Goal: Information Seeking & Learning: Learn about a topic

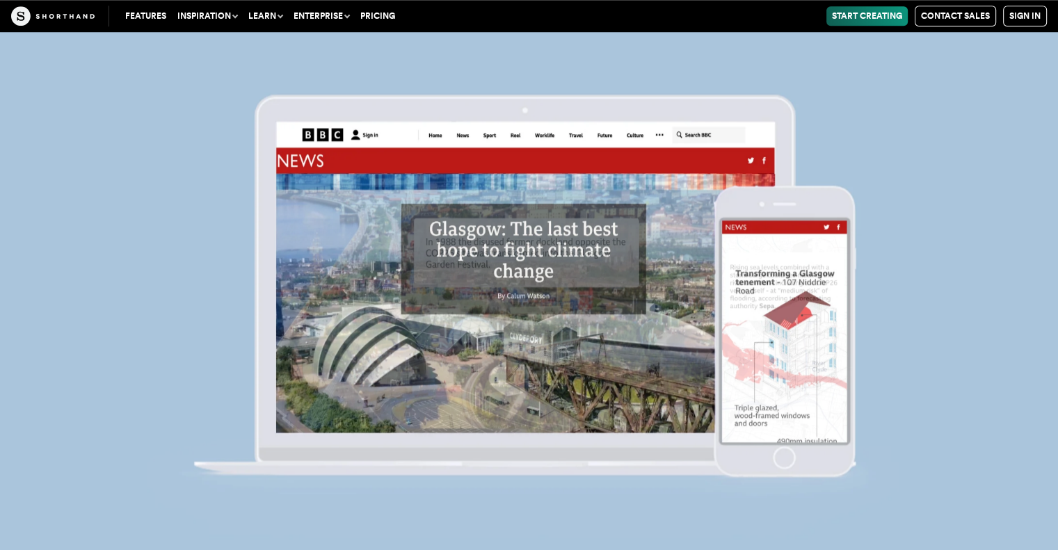
scroll to position [11838, 0]
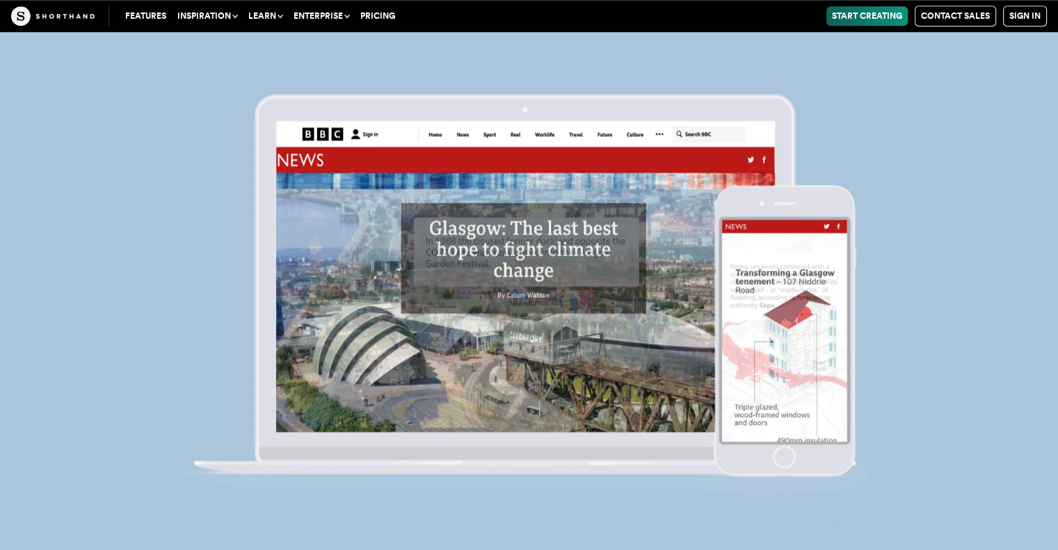
click at [528, 302] on img at bounding box center [529, 288] width 1058 height 550
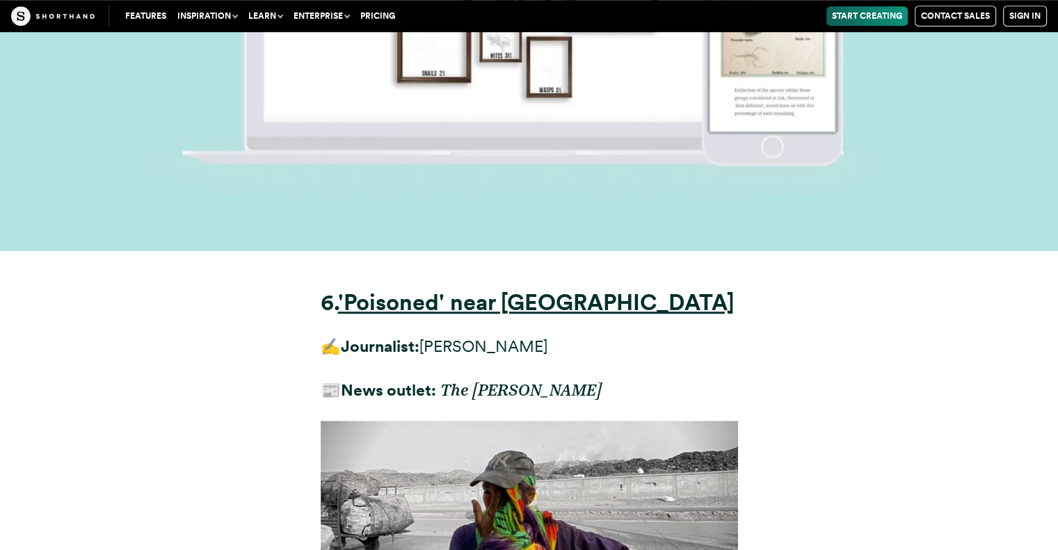
scroll to position [17179, 0]
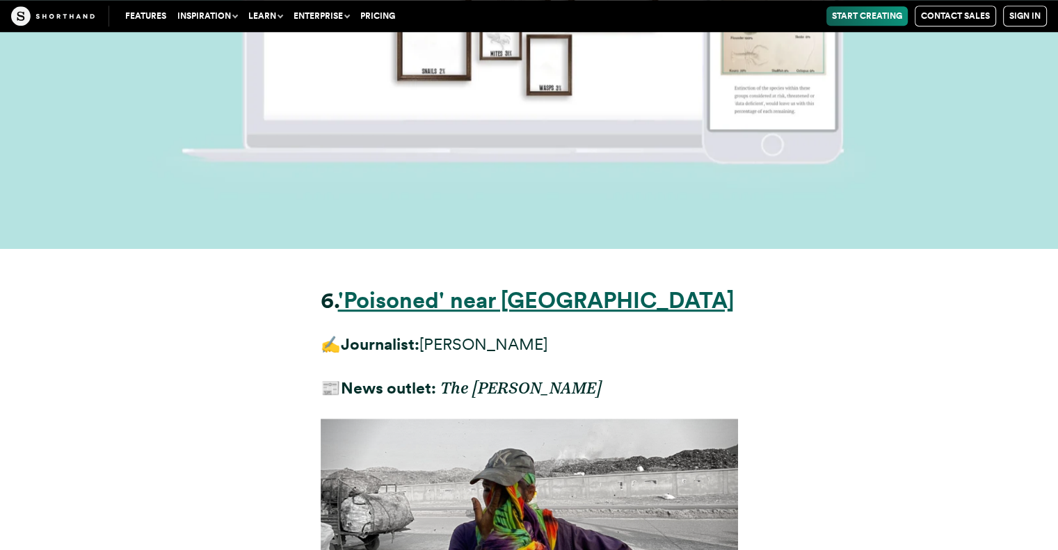
click at [453, 287] on strong "'Poisoned' near [GEOGRAPHIC_DATA]" at bounding box center [536, 300] width 396 height 27
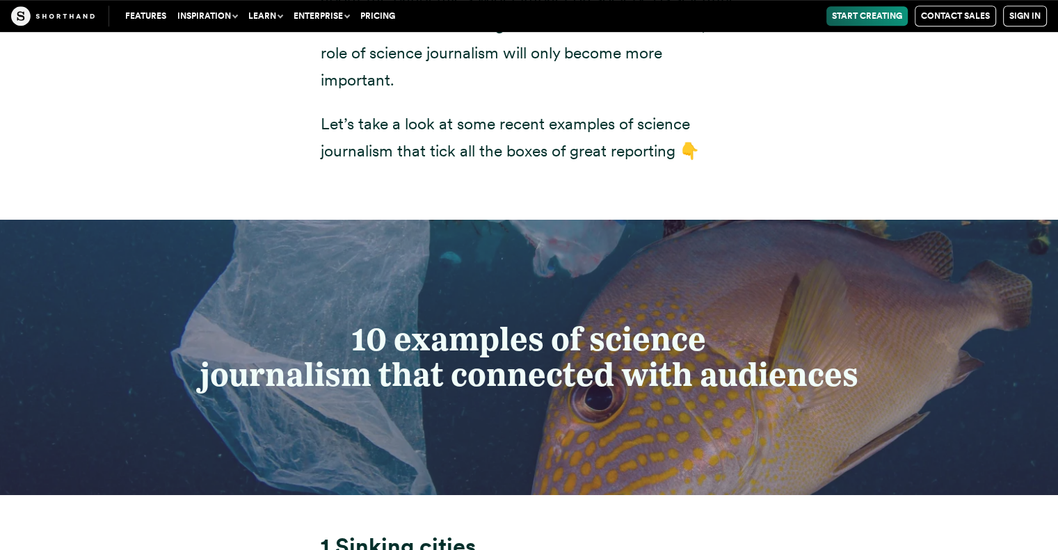
scroll to position [6195, 0]
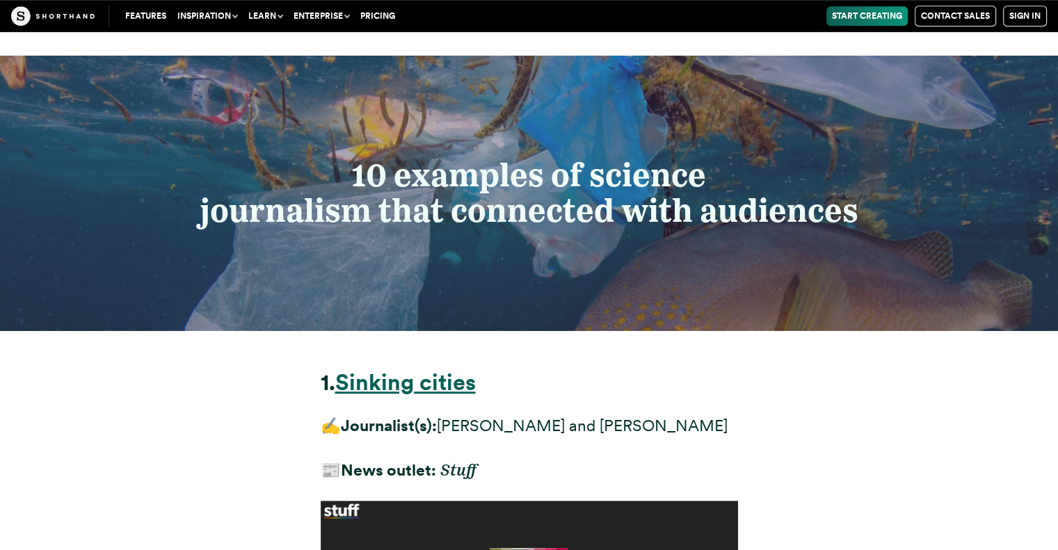
click at [424, 369] on strong "Sinking cities" at bounding box center [405, 382] width 140 height 27
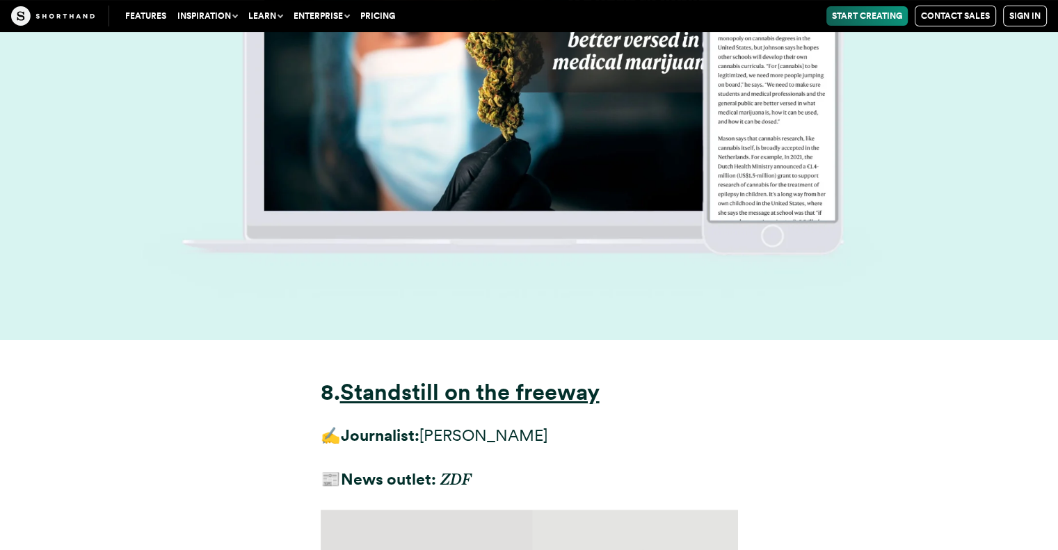
scroll to position [21325, 0]
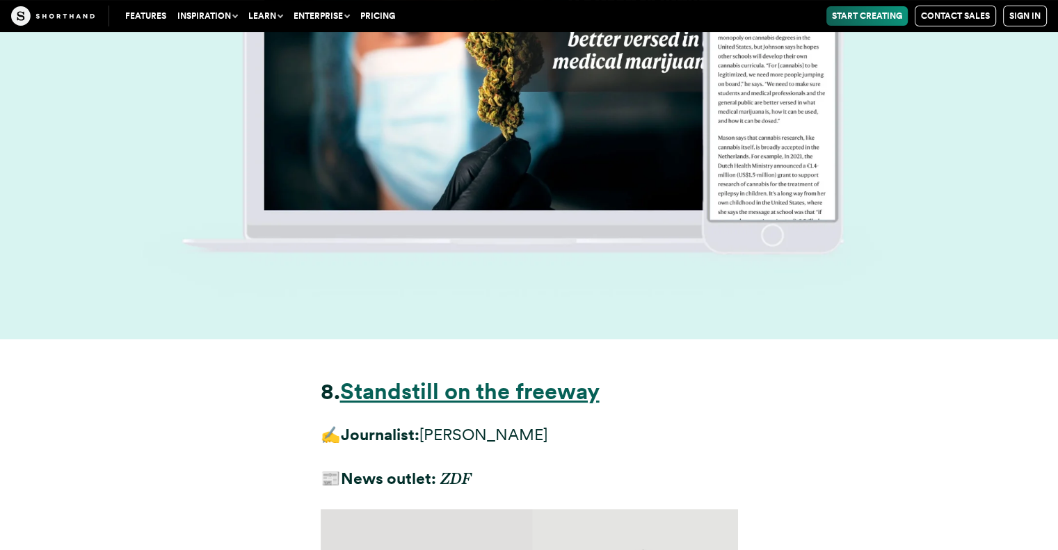
click at [526, 378] on strong "Standstill on the freeway" at bounding box center [469, 391] width 259 height 27
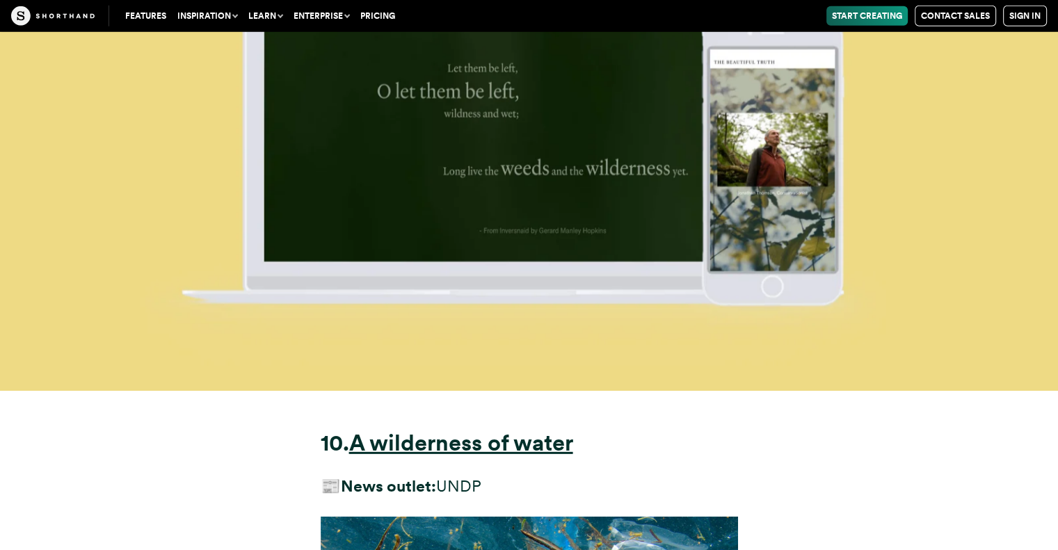
scroll to position [25239, 0]
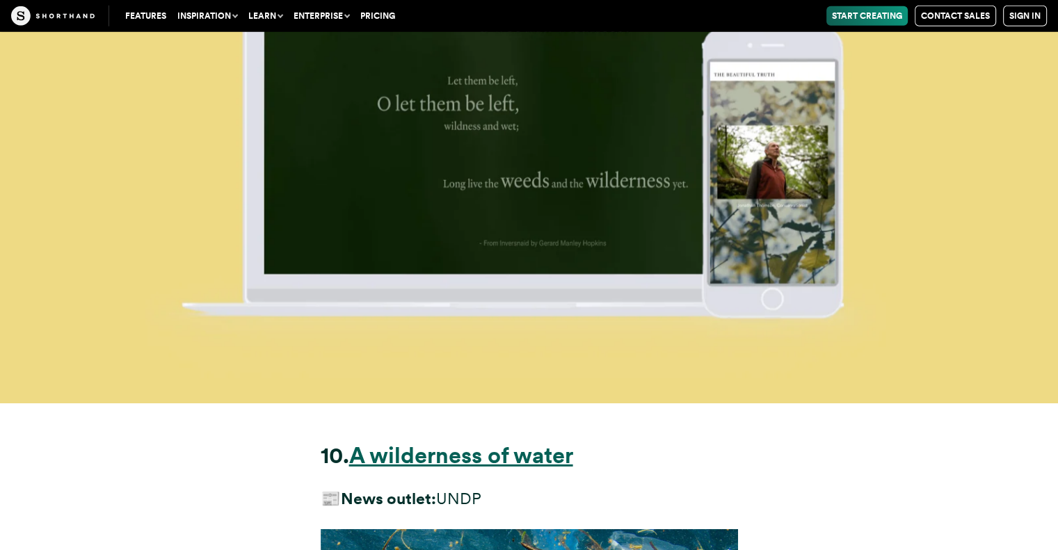
click at [509, 442] on strong "A wilderness of water" at bounding box center [461, 455] width 224 height 27
